Goal: Information Seeking & Learning: Find specific page/section

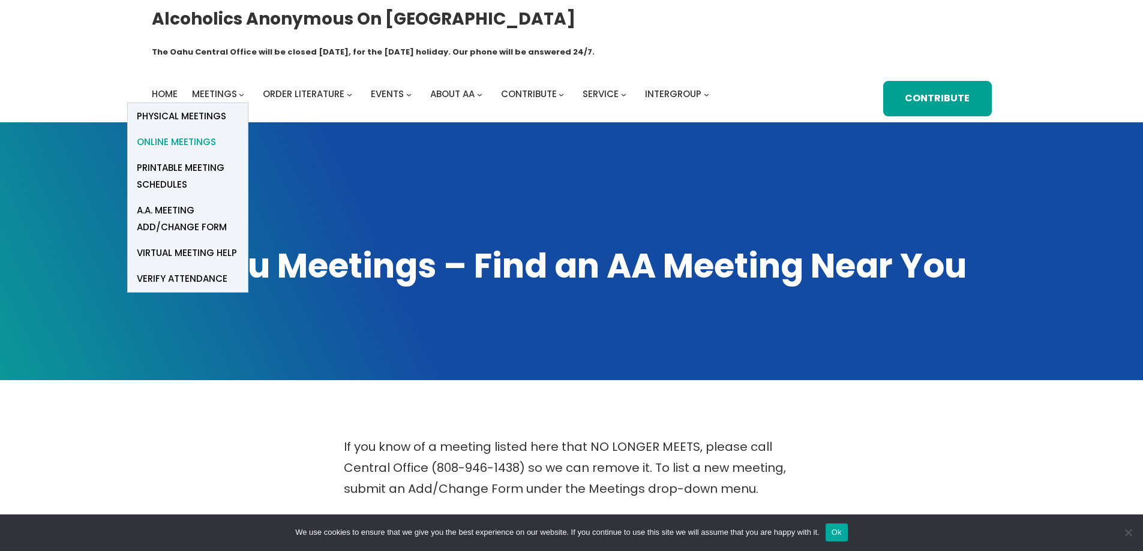
click at [215, 129] on link "Online Meetings" at bounding box center [188, 142] width 120 height 26
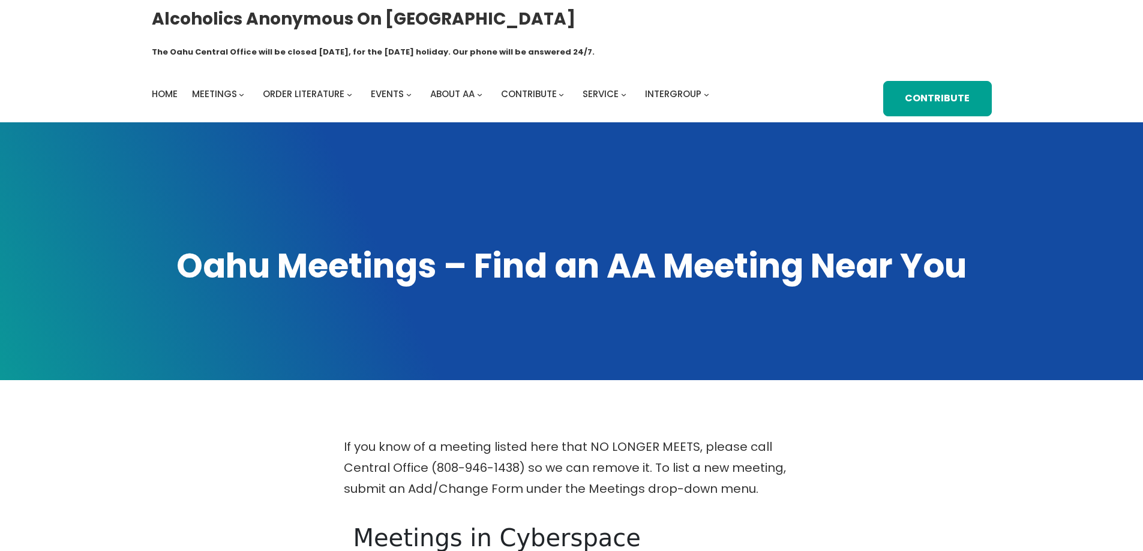
scroll to position [420, 0]
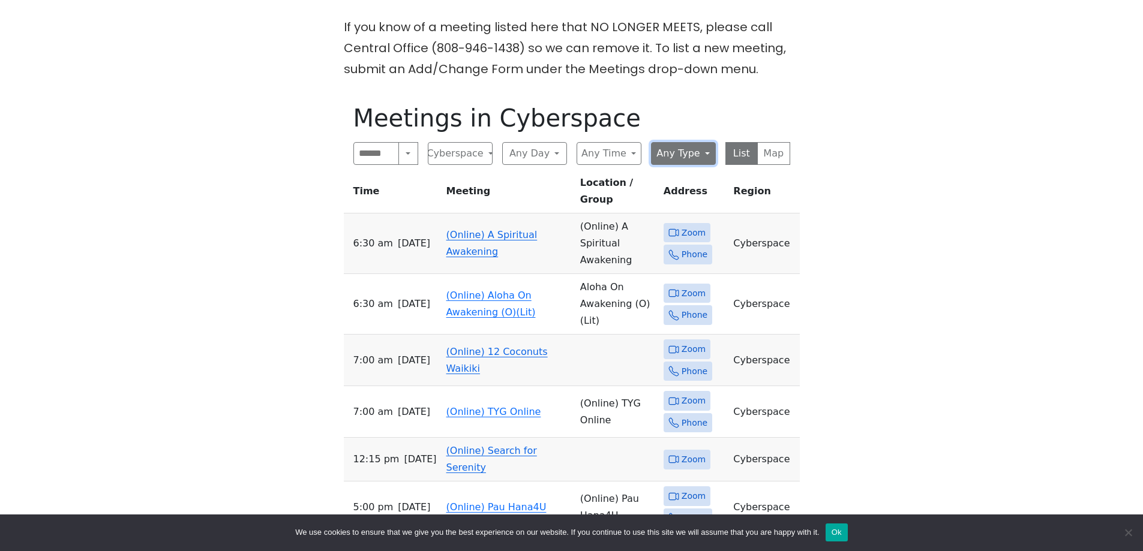
click at [689, 142] on button "Any Type" at bounding box center [683, 153] width 65 height 23
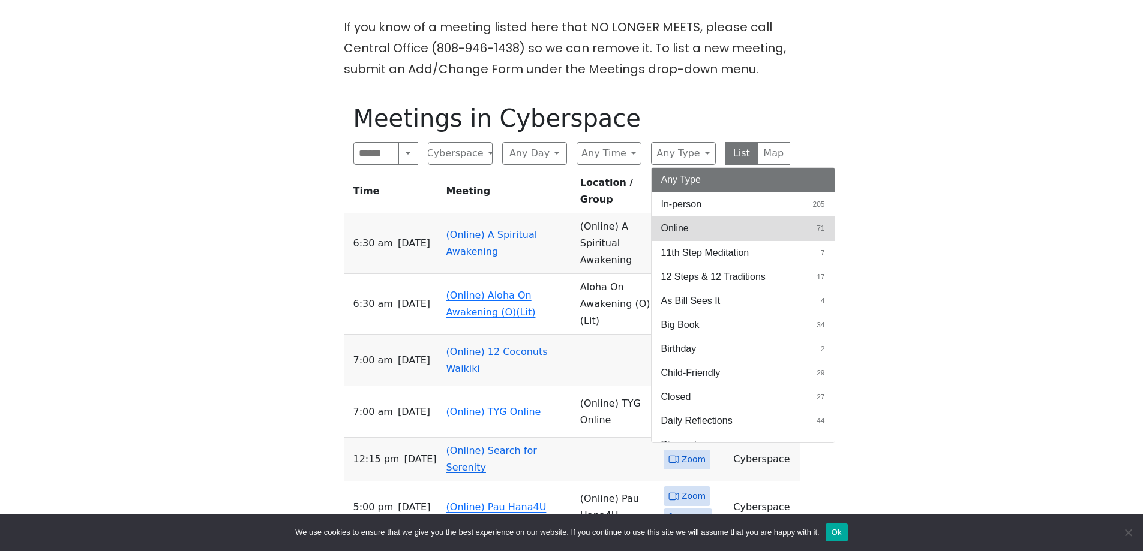
click at [745, 217] on button "Online 71" at bounding box center [743, 229] width 183 height 24
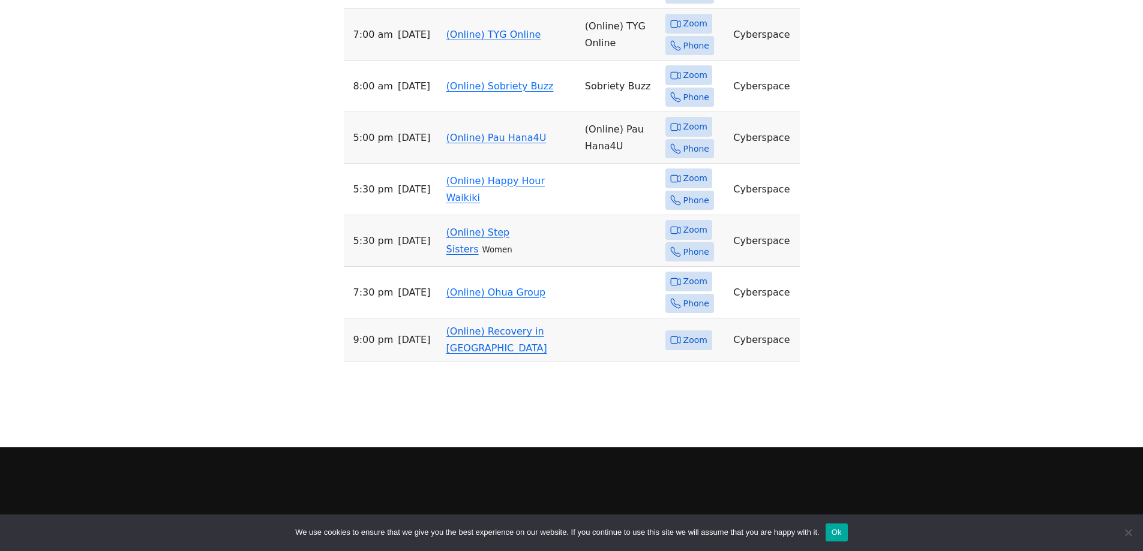
scroll to position [3551, 0]
